Goal: Information Seeking & Learning: Find contact information

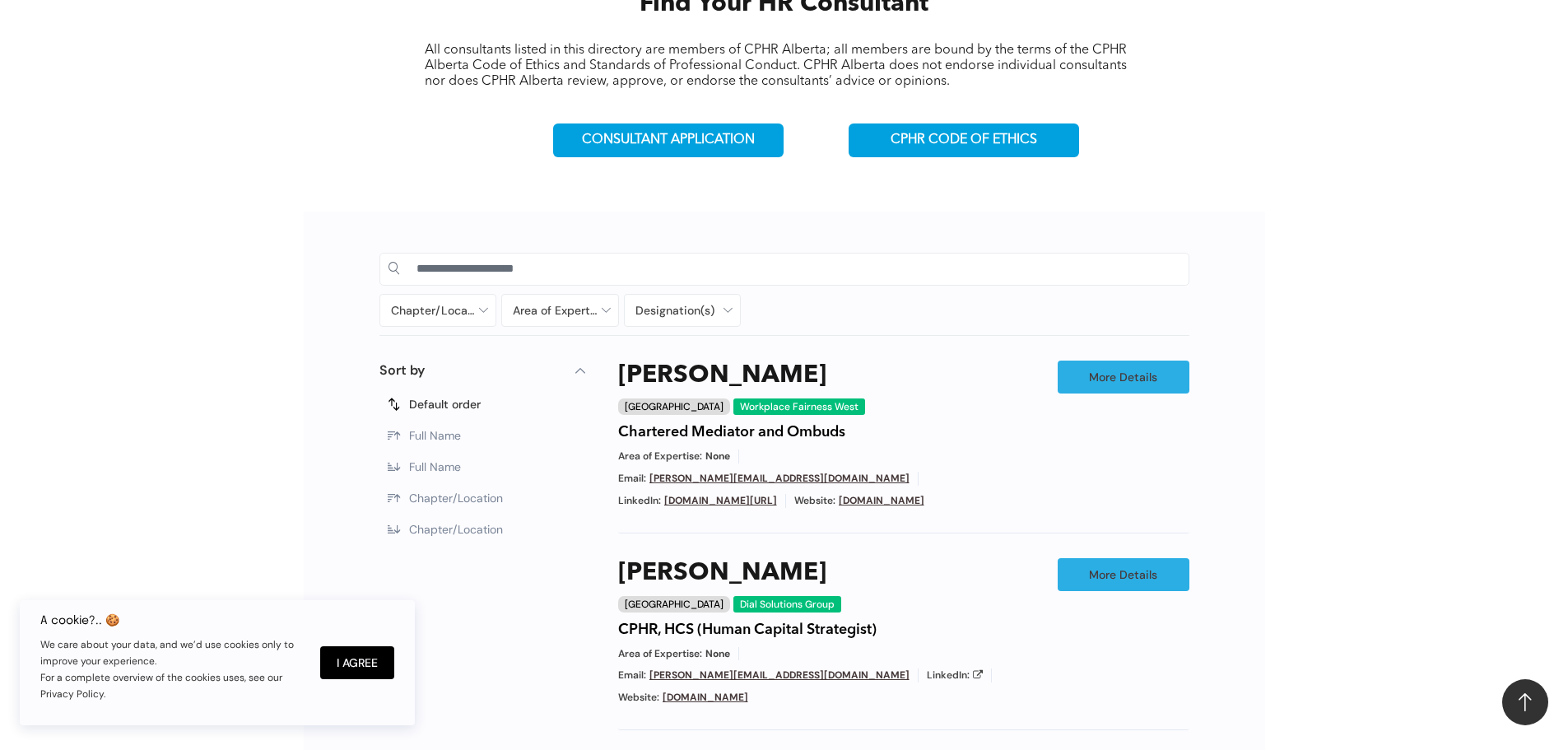
scroll to position [659, 0]
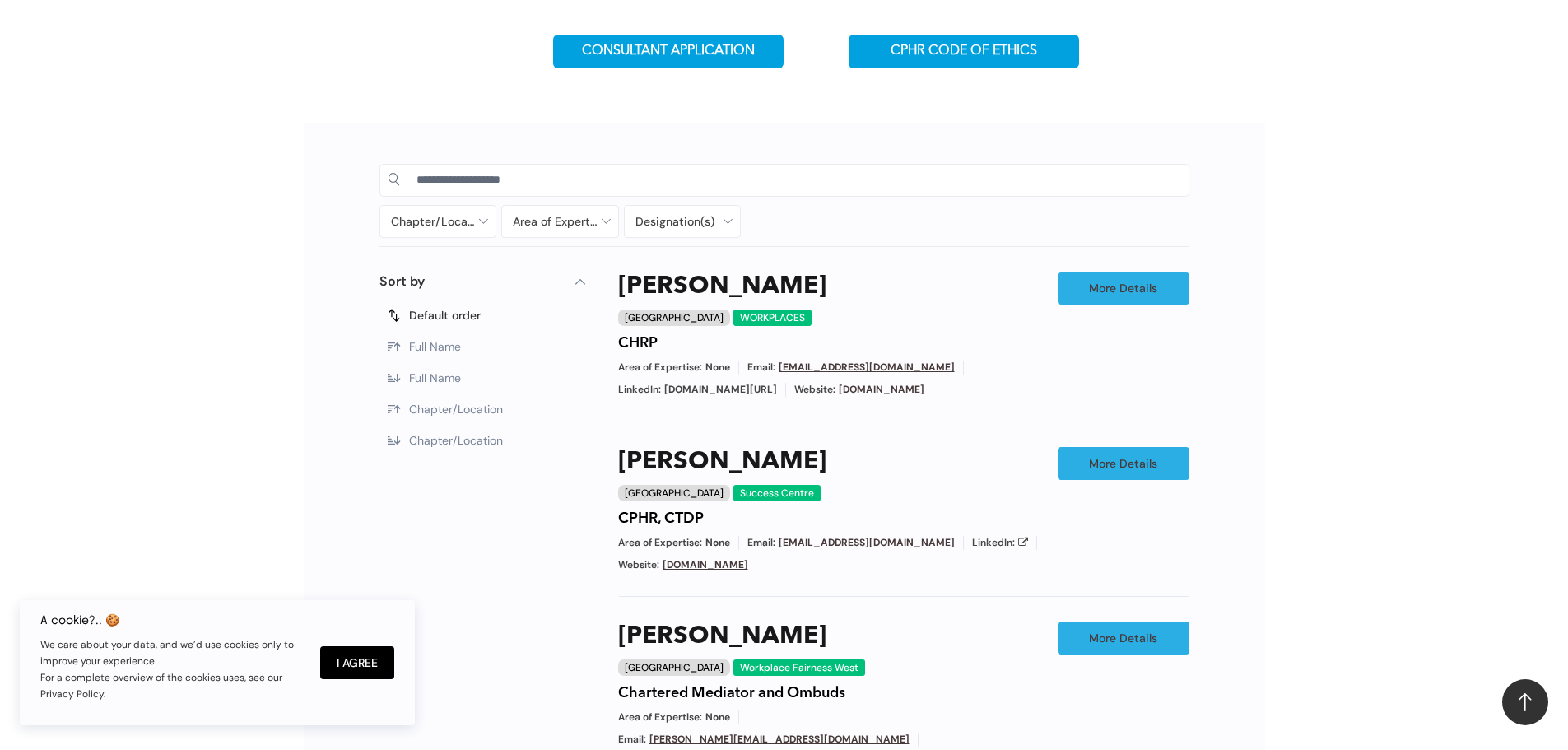
scroll to position [824, 0]
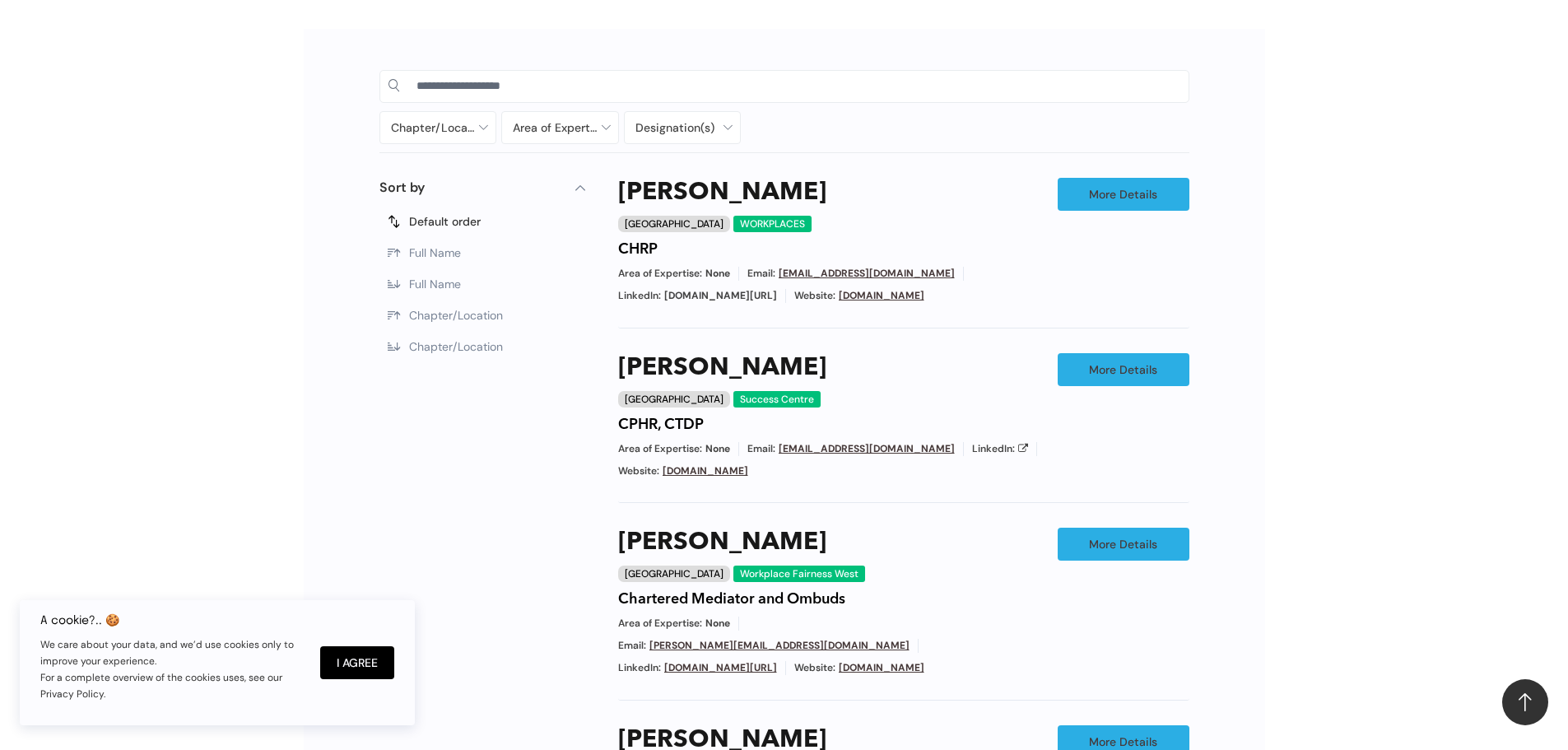
click at [664, 180] on h3 "Bruce Baker" at bounding box center [722, 193] width 209 height 30
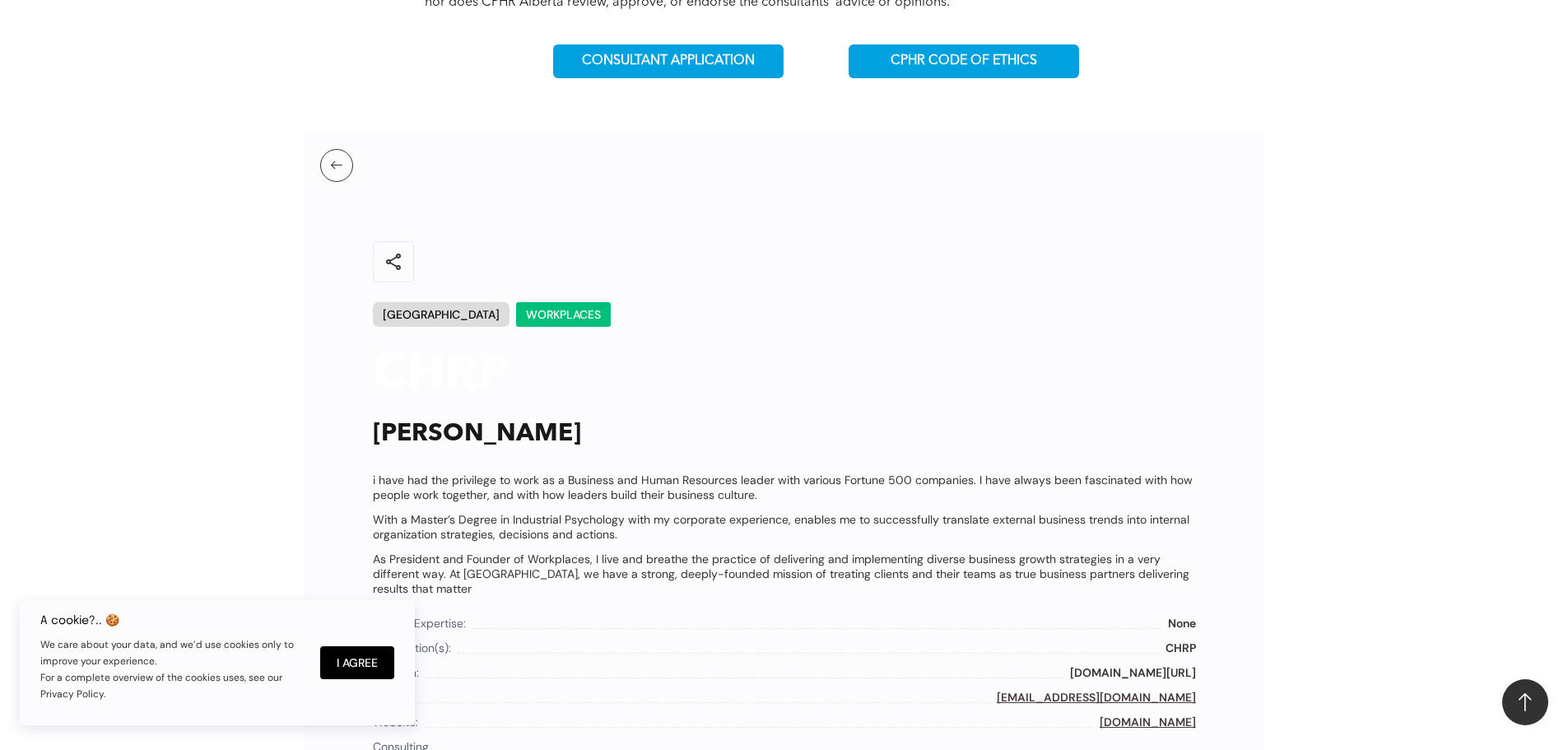
scroll to position [989, 0]
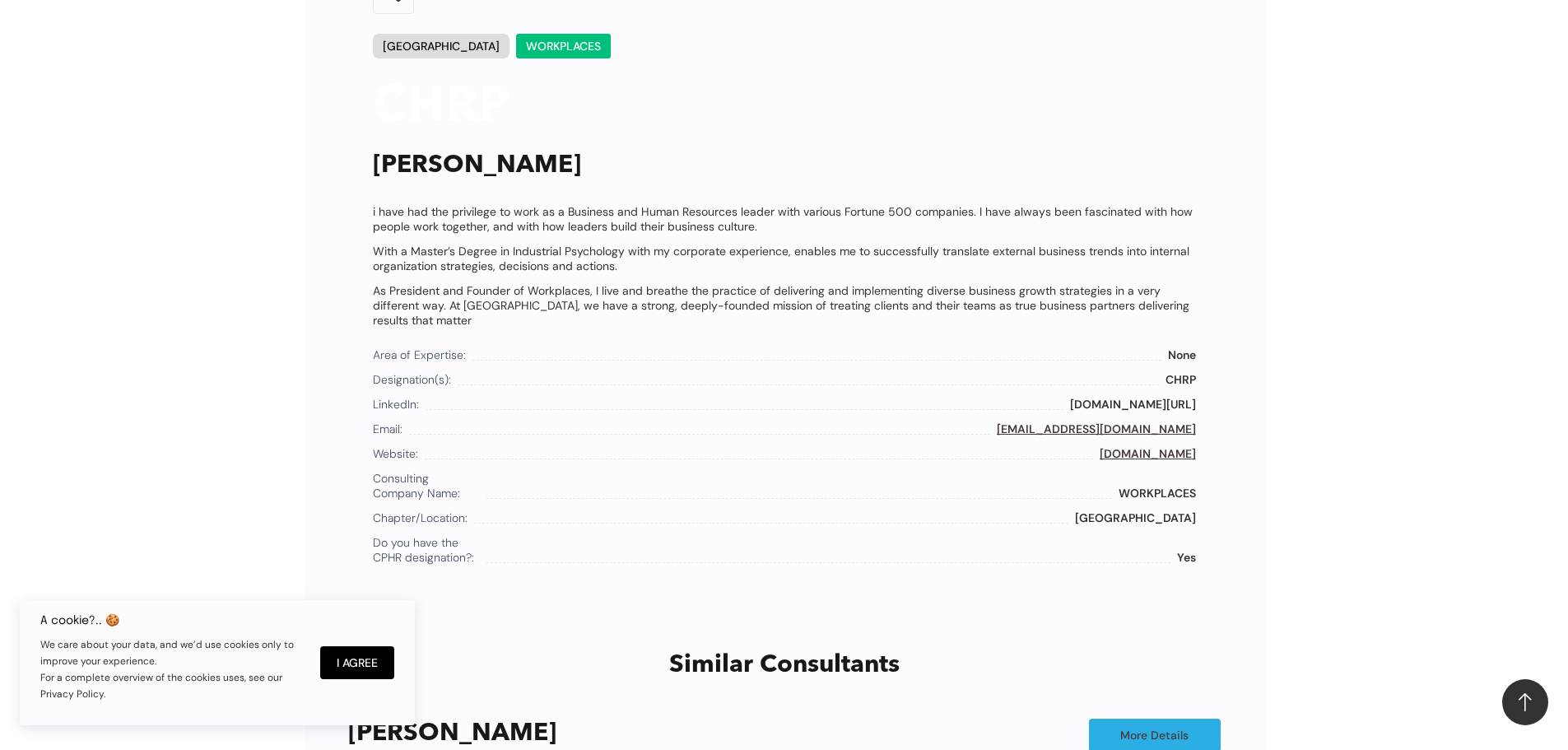
drag, startPoint x: 1200, startPoint y: 386, endPoint x: 995, endPoint y: 388, distance: 205.0
click at [995, 388] on div "share Edmonton WORKPLACES CHRP Bruce Baker i have had the privilege to work as …" at bounding box center [784, 249] width 856 height 631
copy div "ca.linkedin.com/in/humanleverage"
click at [1244, 420] on div "share Edmonton WORKPLACES CHRP Bruce Baker i have had the privilege to work as …" at bounding box center [784, 561] width 961 height 1394
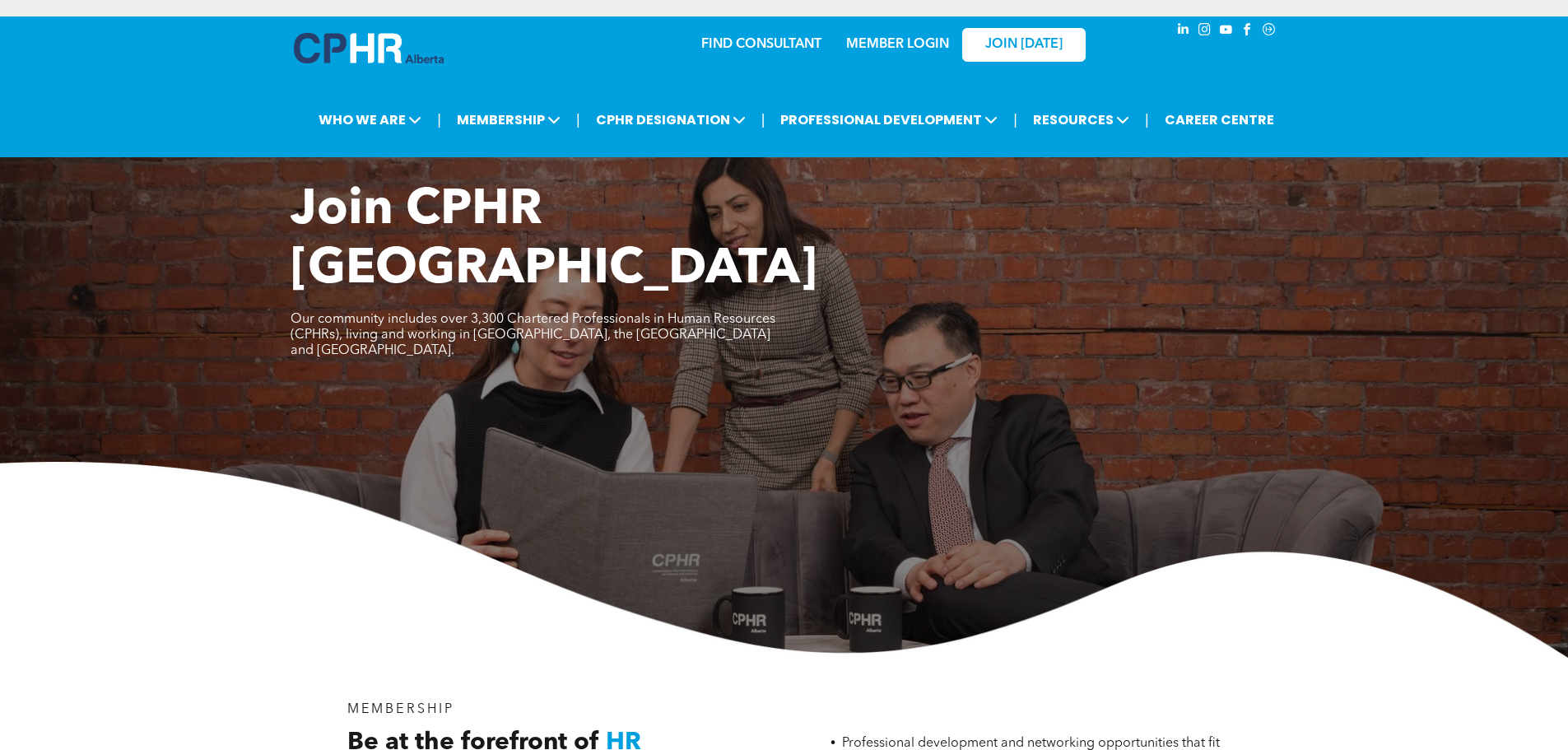
click at [910, 38] on link "MEMBER LOGIN" at bounding box center [897, 44] width 103 height 13
